Goal: Find specific page/section: Find specific page/section

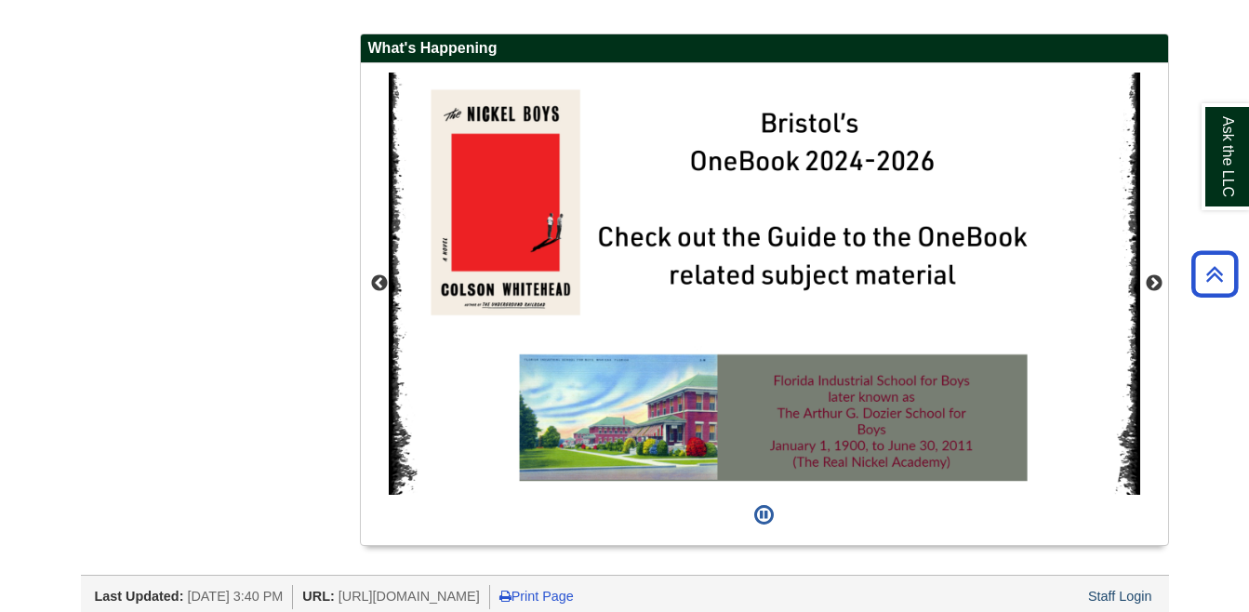
scroll to position [1702, 0]
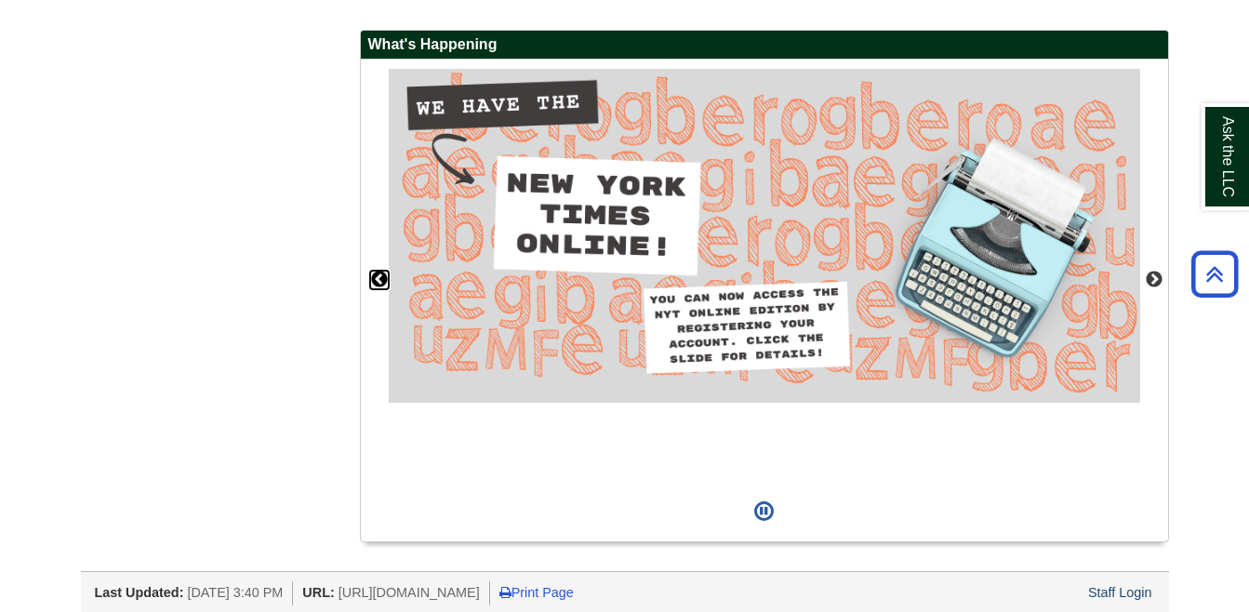
click at [378, 282] on button "Previous" at bounding box center [379, 280] width 19 height 19
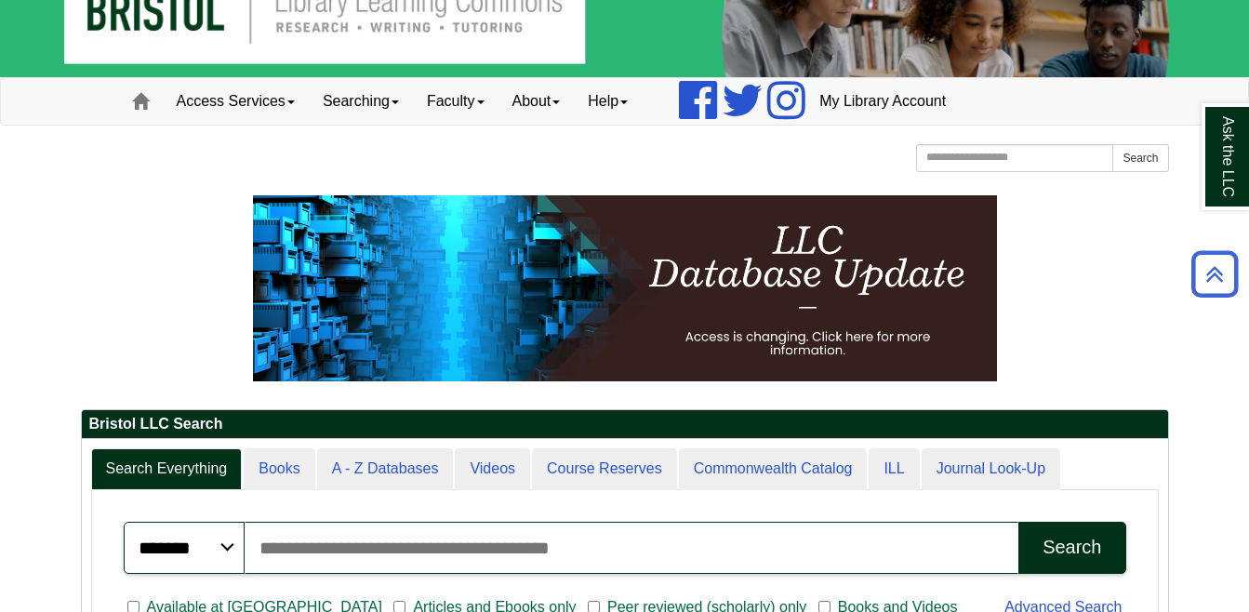
scroll to position [0, 0]
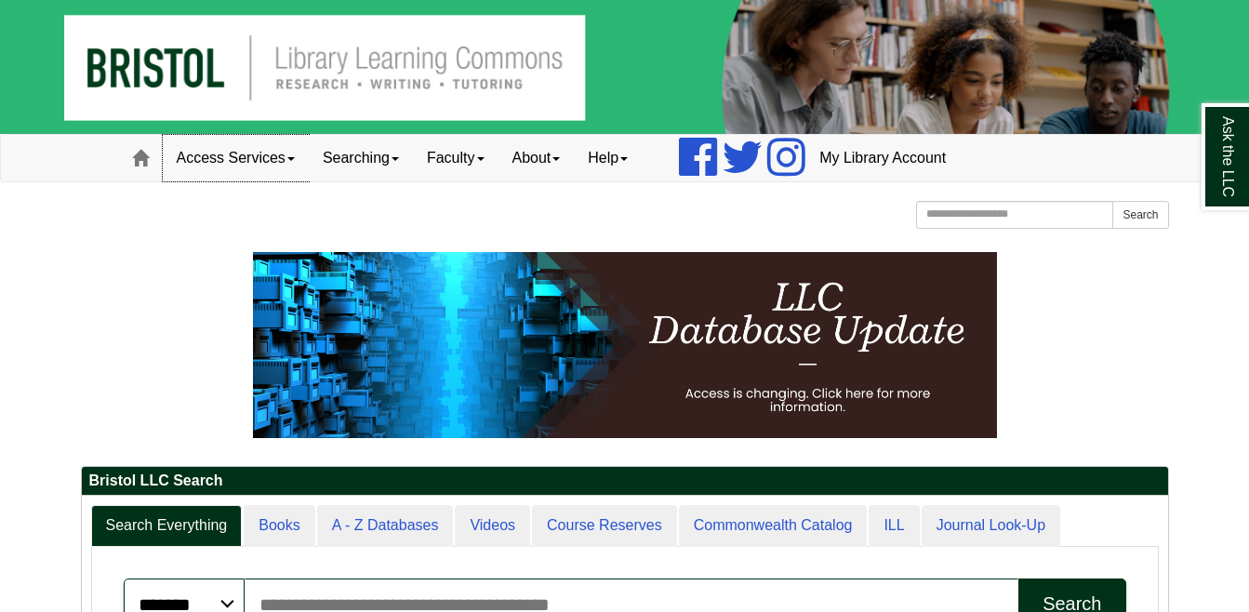
click at [293, 157] on span at bounding box center [290, 159] width 7 height 4
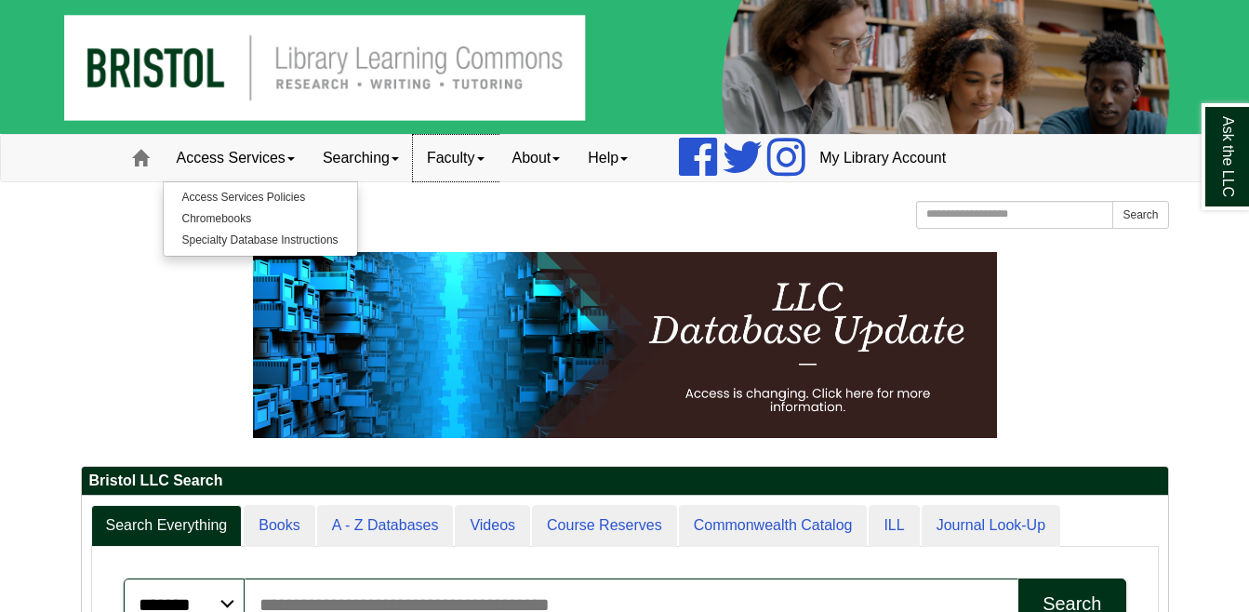
click at [448, 158] on link "Faculty" at bounding box center [456, 158] width 86 height 46
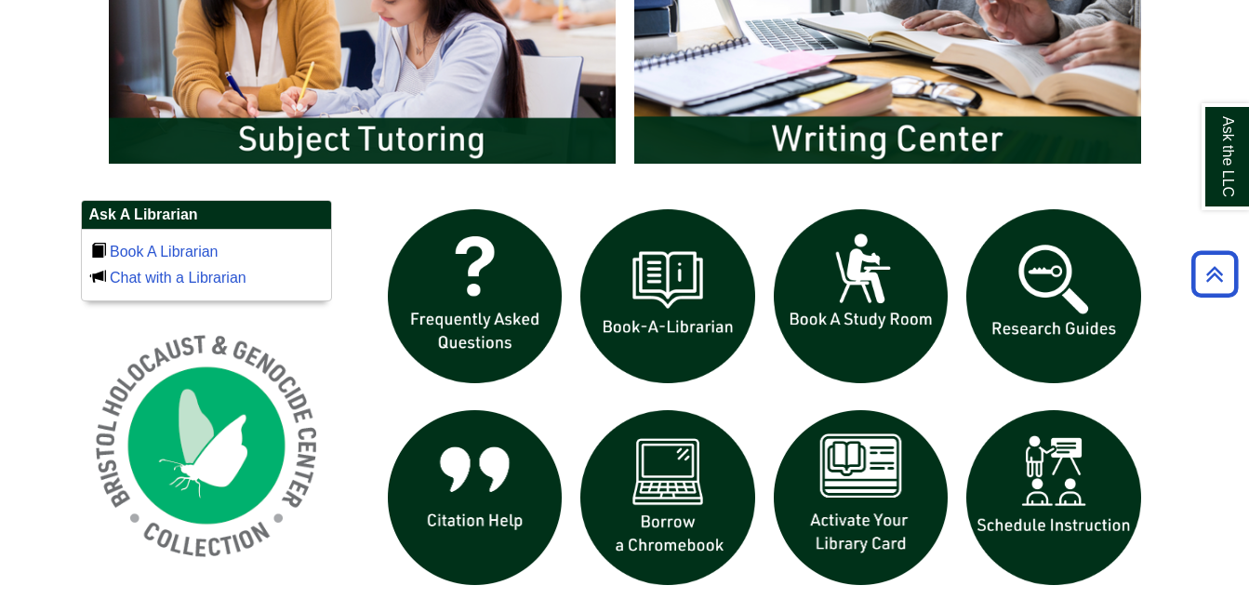
scroll to position [1103, 0]
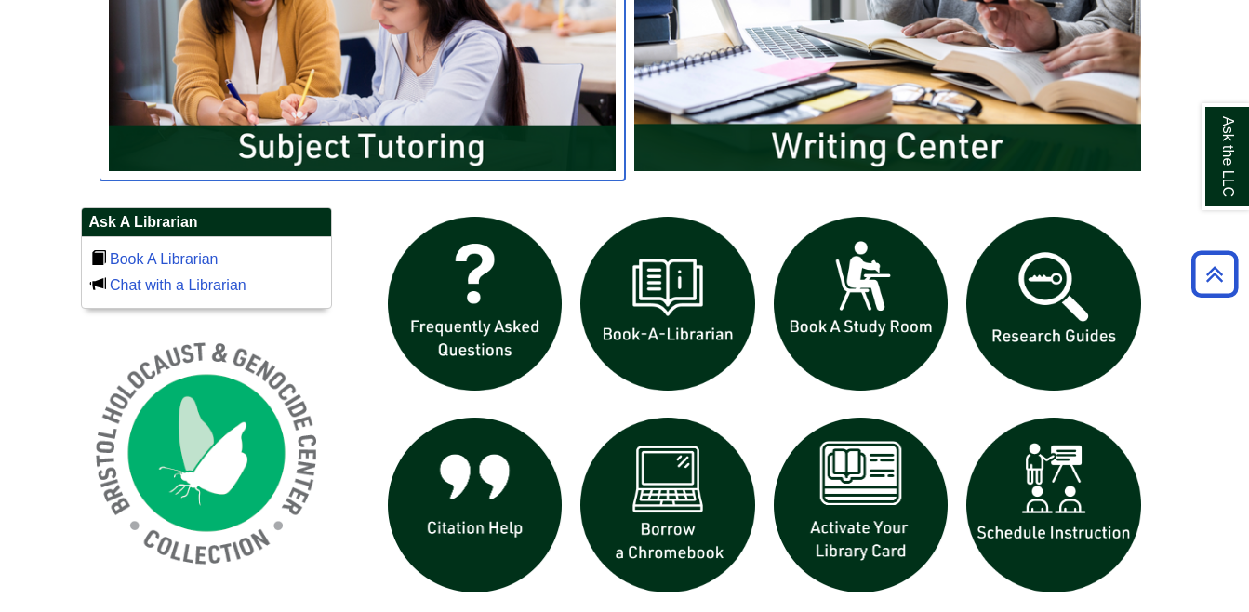
click at [465, 139] on img "slideshow" at bounding box center [361, 38] width 525 height 283
